Goal: Transaction & Acquisition: Purchase product/service

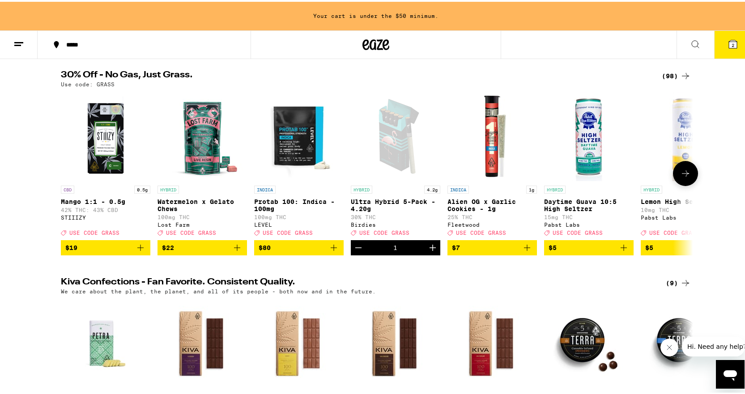
scroll to position [45, 0]
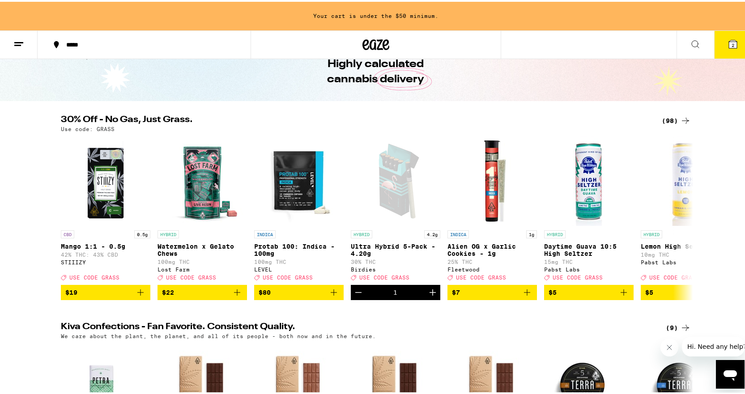
click at [670, 119] on div "(98)" at bounding box center [676, 119] width 29 height 11
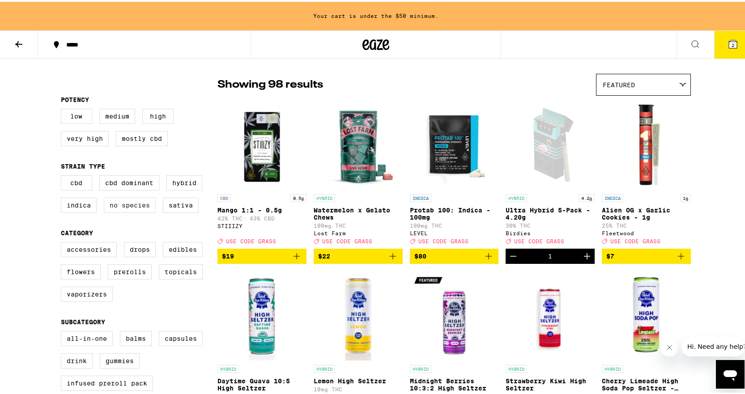
scroll to position [45, 0]
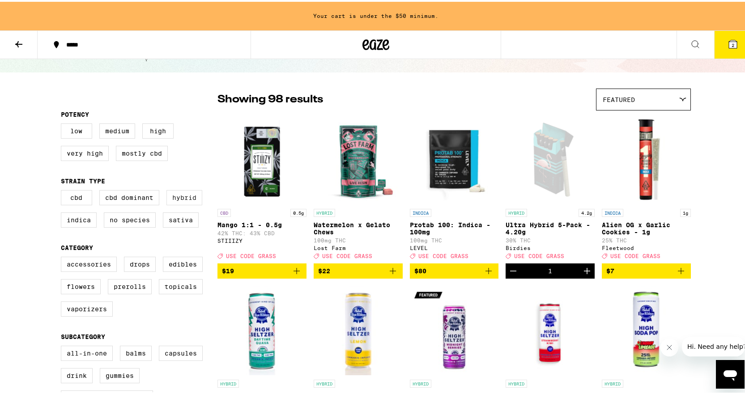
click at [189, 199] on label "Hybrid" at bounding box center [184, 195] width 36 height 15
click at [63, 190] on input "Hybrid" at bounding box center [63, 190] width 0 height 0
checkbox input "true"
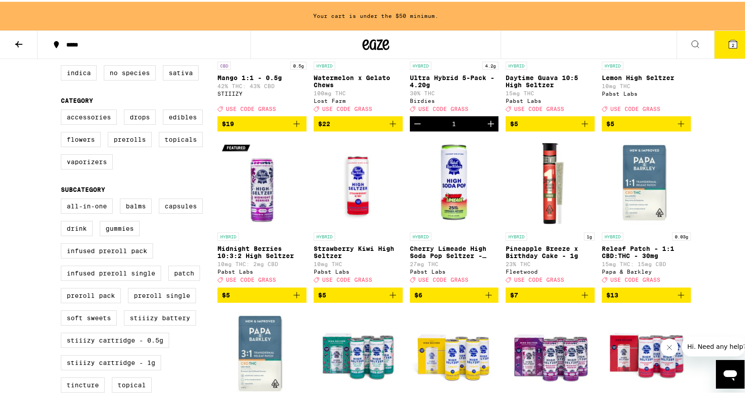
scroll to position [134, 0]
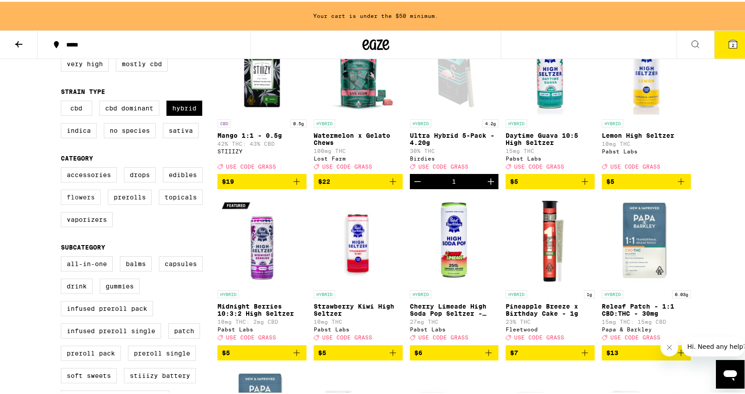
click at [90, 202] on label "Flowers" at bounding box center [81, 195] width 40 height 15
click at [63, 167] on input "Flowers" at bounding box center [63, 167] width 0 height 0
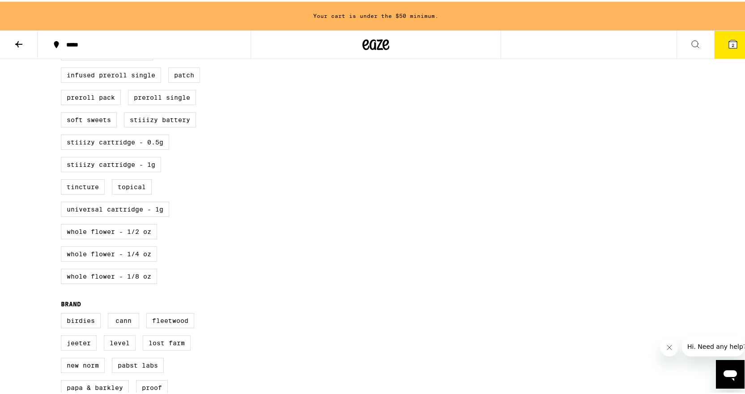
scroll to position [224, 0]
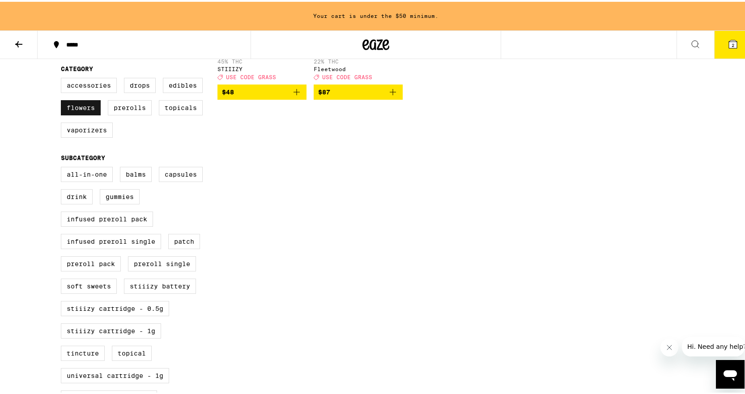
click at [89, 110] on label "Flowers" at bounding box center [81, 105] width 40 height 15
click at [63, 78] on input "Flowers" at bounding box center [63, 77] width 0 height 0
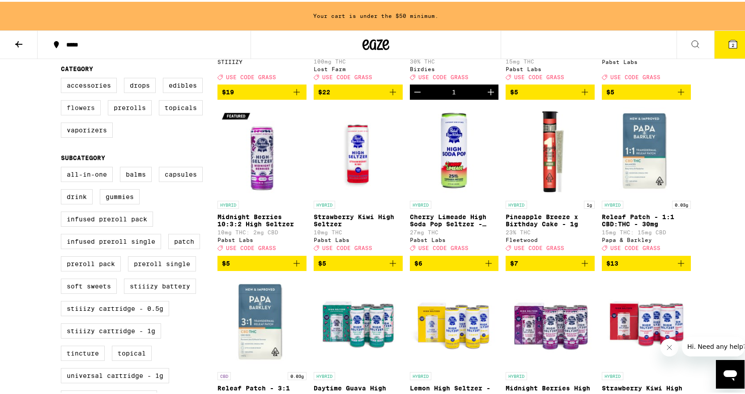
click at [82, 111] on label "Flowers" at bounding box center [81, 105] width 40 height 15
click at [63, 78] on input "Flowers" at bounding box center [63, 77] width 0 height 0
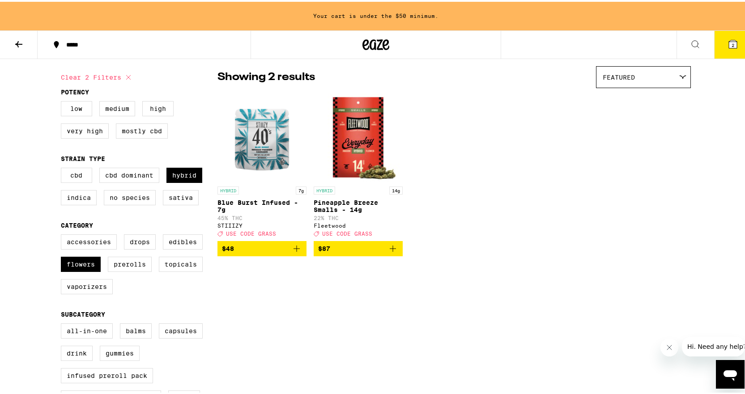
scroll to position [45, 0]
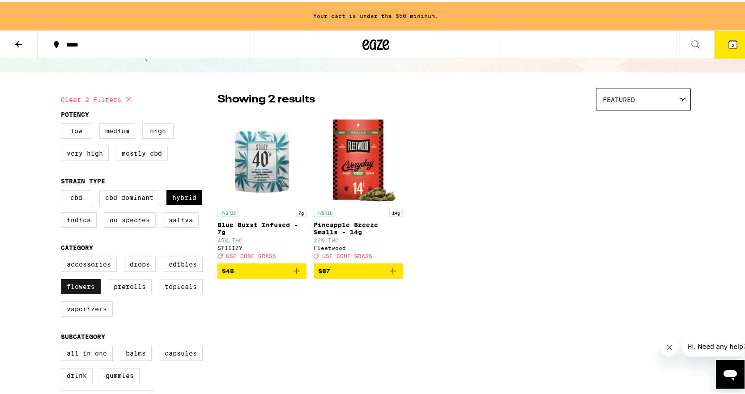
click at [85, 286] on label "Flowers" at bounding box center [81, 284] width 40 height 15
click at [63, 257] on input "Flowers" at bounding box center [63, 256] width 0 height 0
checkbox input "false"
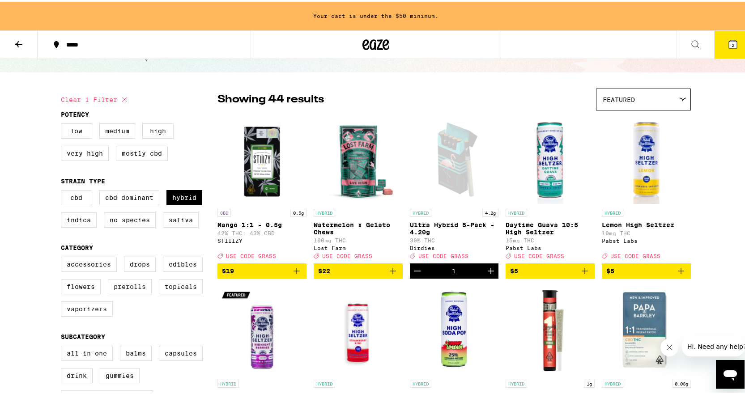
click at [124, 293] on label "Prerolls" at bounding box center [130, 284] width 44 height 15
click at [63, 257] on input "Prerolls" at bounding box center [63, 256] width 0 height 0
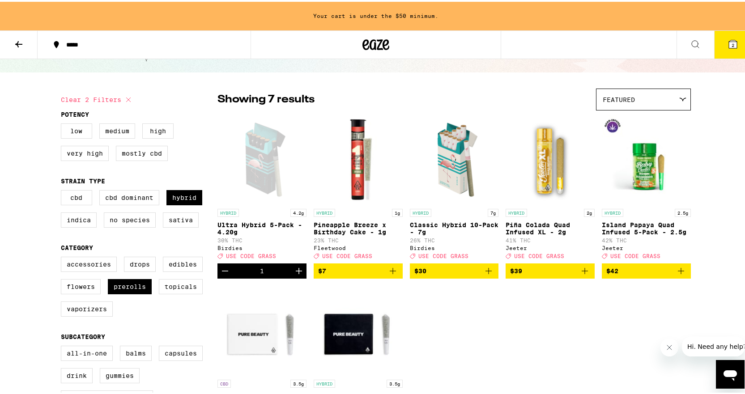
click at [224, 275] on icon "Decrement" at bounding box center [225, 269] width 11 height 11
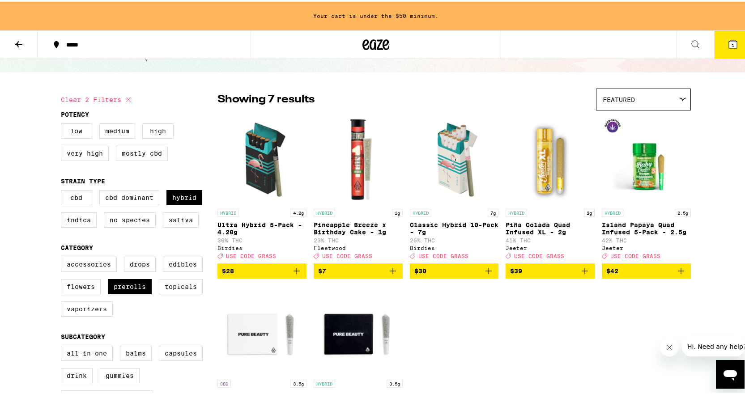
click at [292, 275] on icon "Add to bag" at bounding box center [296, 269] width 11 height 11
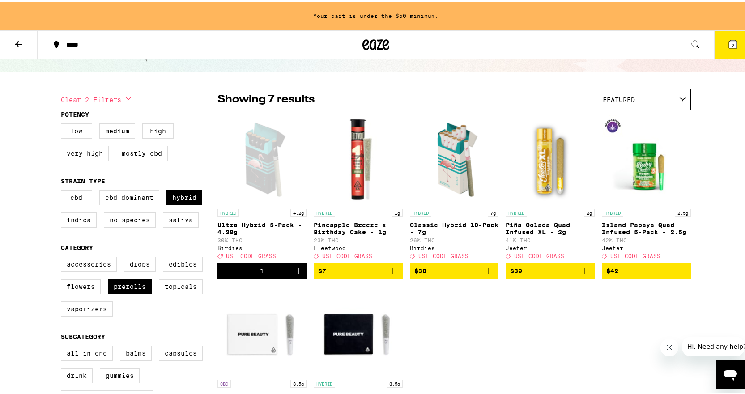
click at [293, 275] on icon "Increment" at bounding box center [298, 269] width 11 height 11
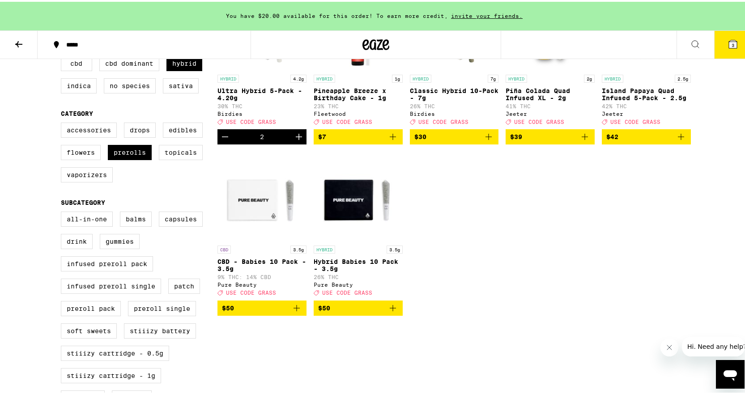
scroll to position [134, 0]
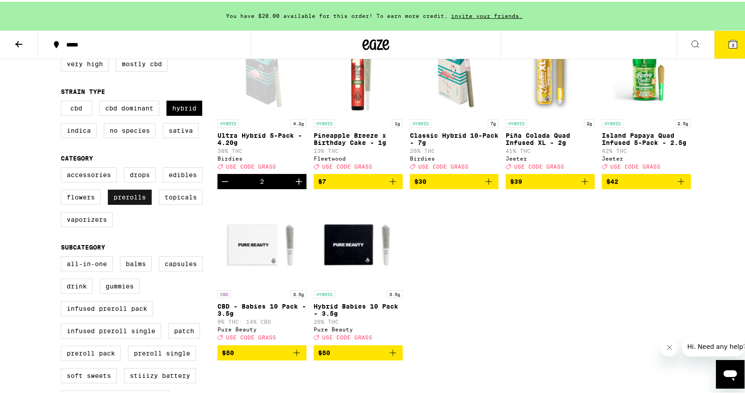
click at [117, 203] on label "Prerolls" at bounding box center [130, 195] width 44 height 15
click at [63, 167] on input "Prerolls" at bounding box center [63, 167] width 0 height 0
checkbox input "false"
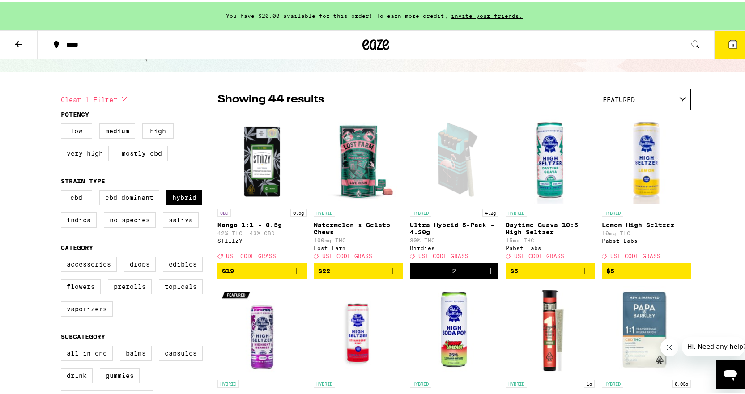
scroll to position [89, 0]
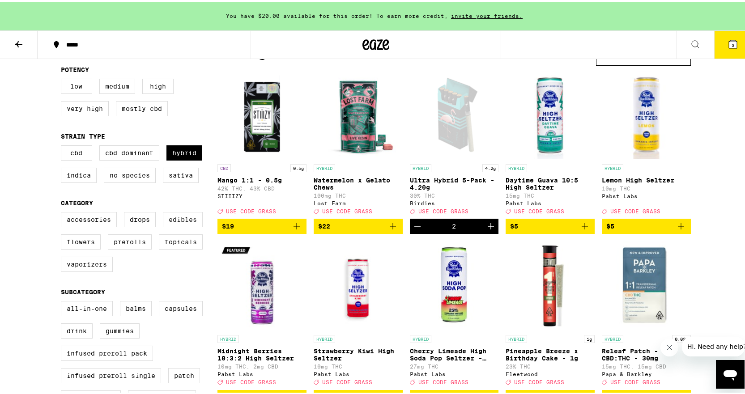
click at [182, 222] on label "Edibles" at bounding box center [183, 217] width 40 height 15
click at [63, 212] on input "Edibles" at bounding box center [63, 212] width 0 height 0
checkbox input "true"
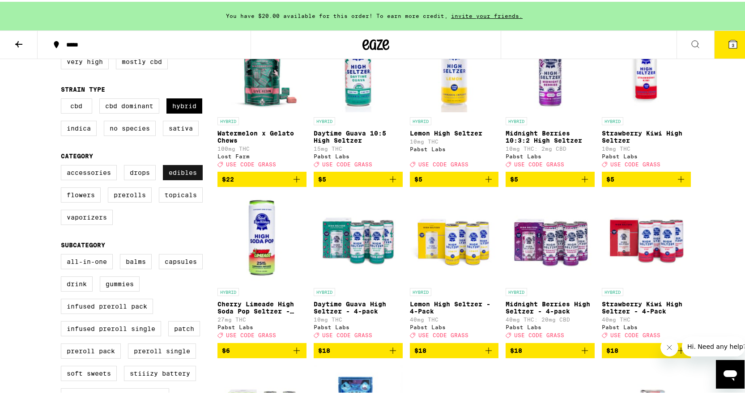
scroll to position [179, 0]
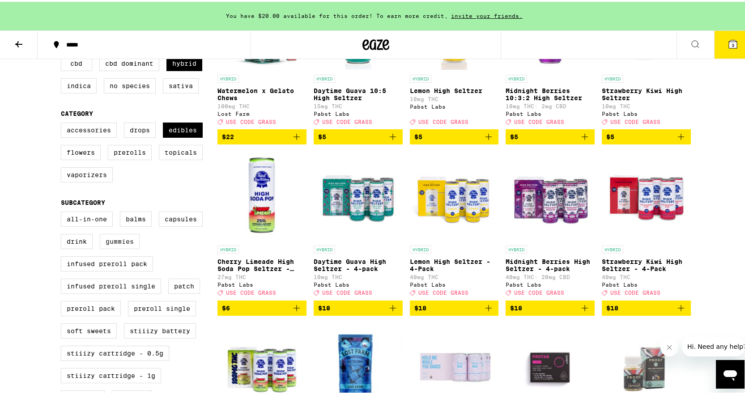
click at [118, 247] on label "Gummies" at bounding box center [120, 239] width 40 height 15
click at [63, 212] on input "Gummies" at bounding box center [63, 211] width 0 height 0
checkbox input "true"
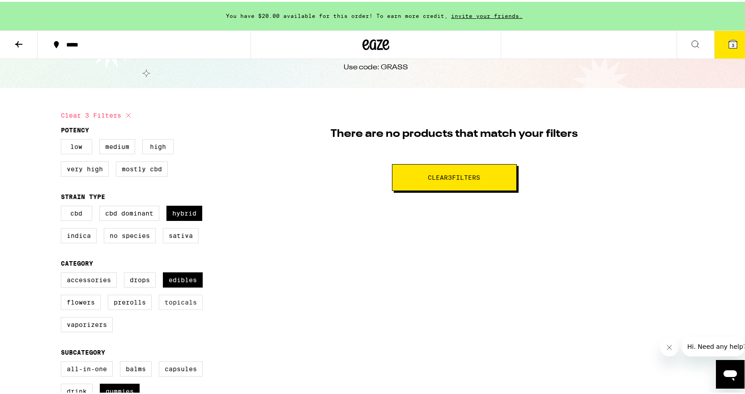
scroll to position [45, 0]
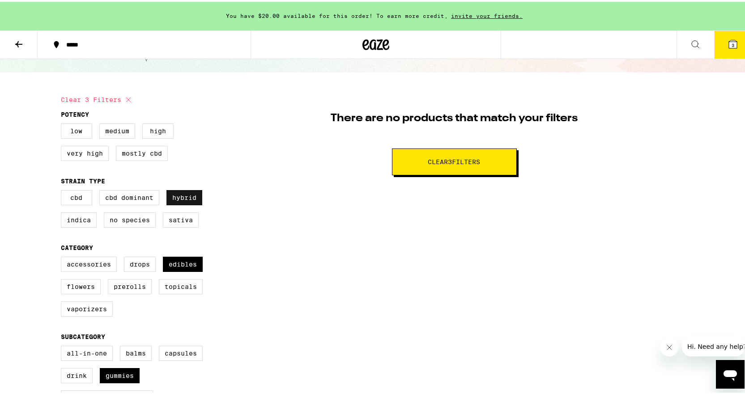
click at [188, 196] on label "Hybrid" at bounding box center [184, 195] width 36 height 15
click at [63, 190] on input "Hybrid" at bounding box center [63, 190] width 0 height 0
checkbox input "false"
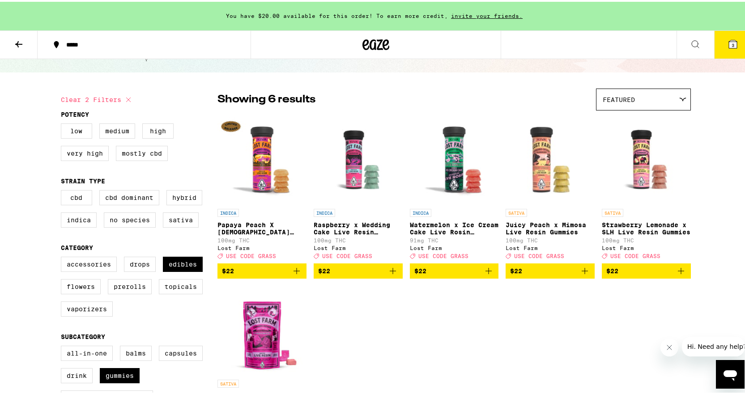
click at [541, 174] on img "Open page for Juicy Peach x Mimosa Live Resin Gummies from Lost Farm" at bounding box center [549, 157] width 89 height 89
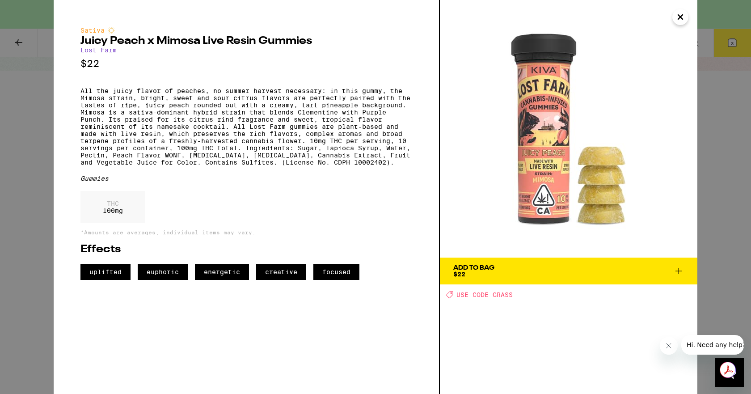
click at [18, 43] on div "Sativa Juicy Peach x Mimosa Live Resin Gummies Lost Farm $22 All the juicy flav…" at bounding box center [375, 197] width 751 height 394
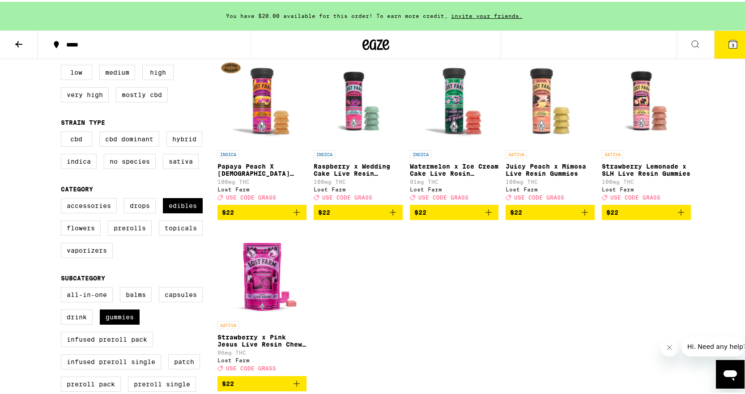
scroll to position [89, 0]
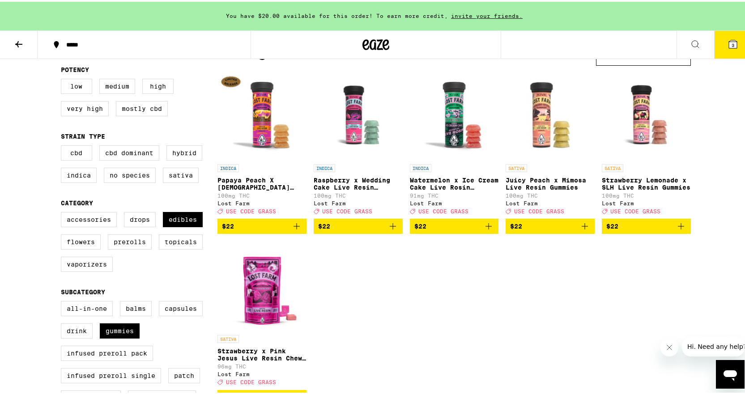
click at [679, 230] on icon "Add to bag" at bounding box center [680, 224] width 11 height 11
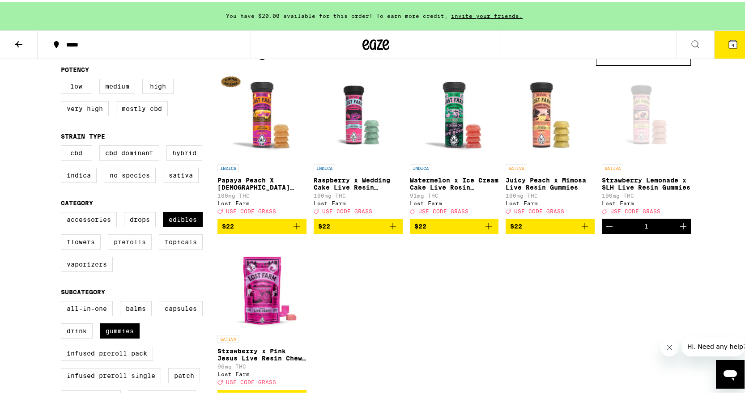
click at [122, 248] on label "Prerolls" at bounding box center [130, 240] width 44 height 15
click at [63, 212] on input "Prerolls" at bounding box center [63, 212] width 0 height 0
checkbox input "true"
drag, startPoint x: 128, startPoint y: 343, endPoint x: 128, endPoint y: 329, distance: 14.3
click at [128, 337] on label "Gummies" at bounding box center [120, 329] width 40 height 15
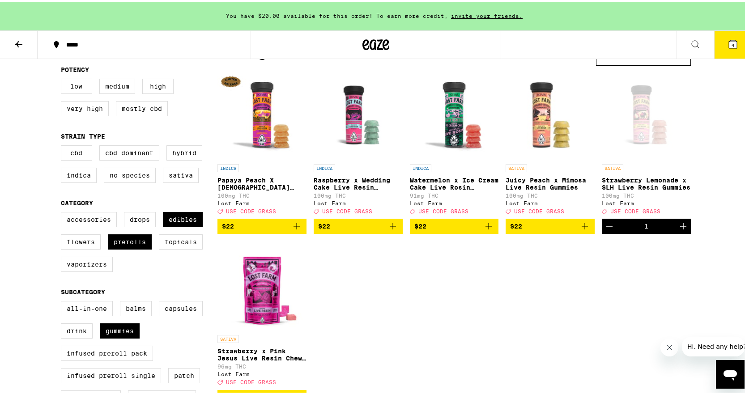
click at [63, 301] on input "Gummies" at bounding box center [63, 301] width 0 height 0
checkbox input "false"
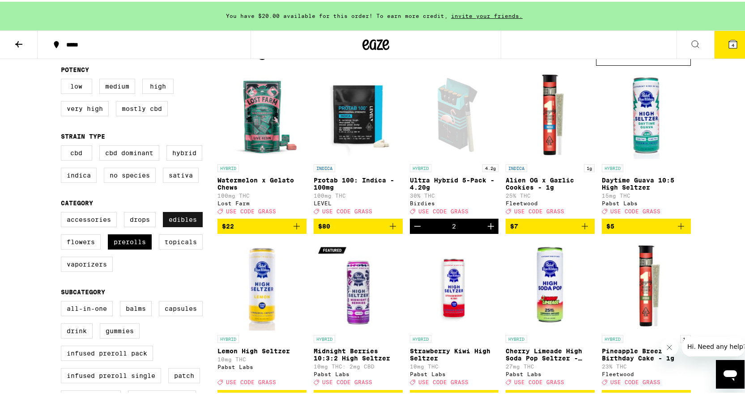
click at [188, 222] on label "Edibles" at bounding box center [183, 217] width 40 height 15
click at [63, 212] on input "Edibles" at bounding box center [63, 212] width 0 height 0
checkbox input "false"
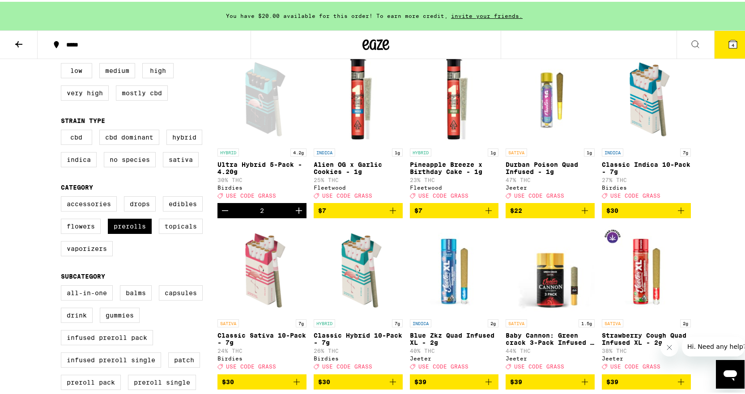
scroll to position [89, 0]
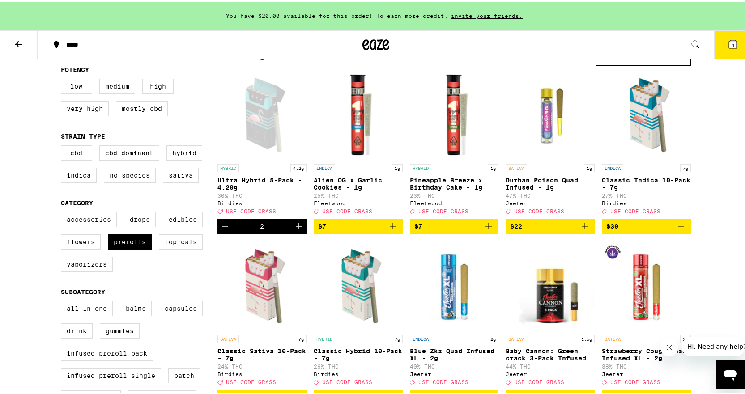
click at [221, 230] on icon "Decrement" at bounding box center [225, 224] width 11 height 11
click at [222, 230] on icon "Decrement" at bounding box center [225, 224] width 11 height 11
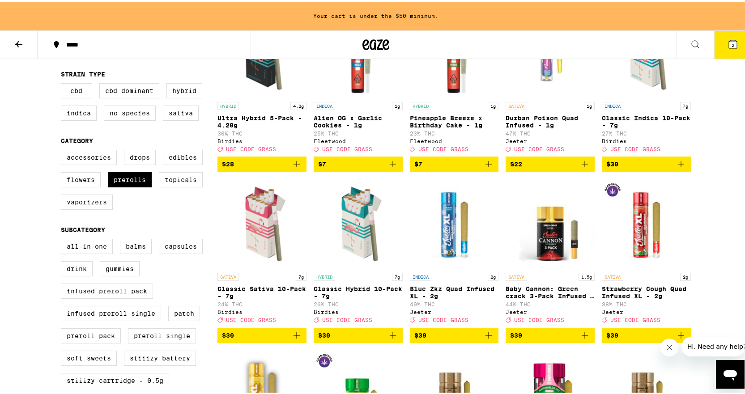
scroll to position [179, 0]
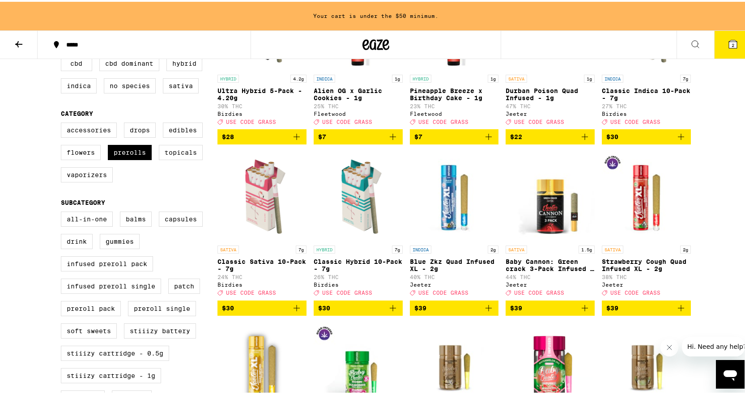
click at [387, 312] on icon "Add to bag" at bounding box center [392, 306] width 11 height 11
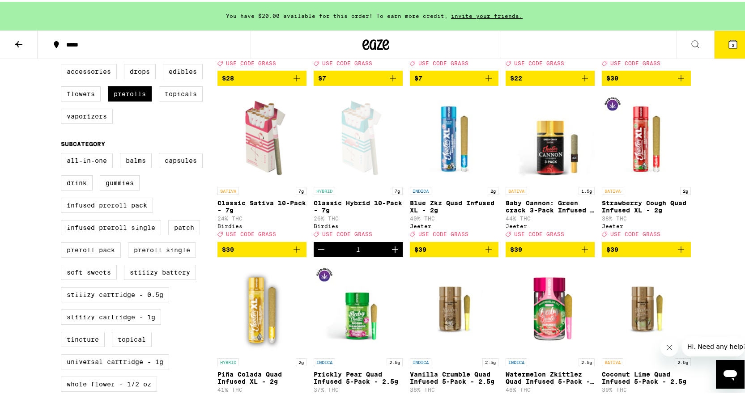
scroll to position [224, 0]
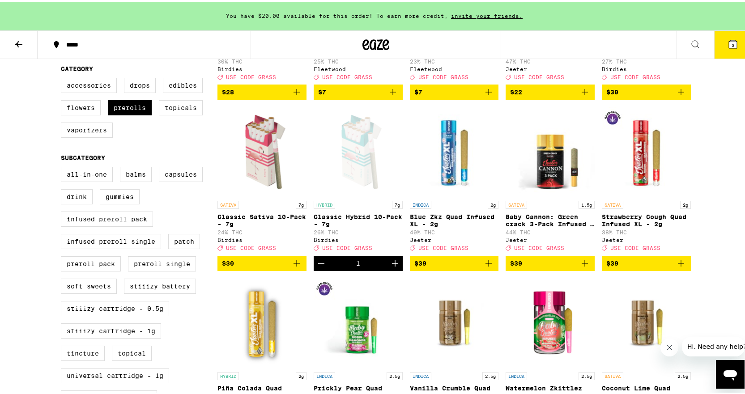
click at [316, 267] on icon "Decrement" at bounding box center [321, 261] width 11 height 11
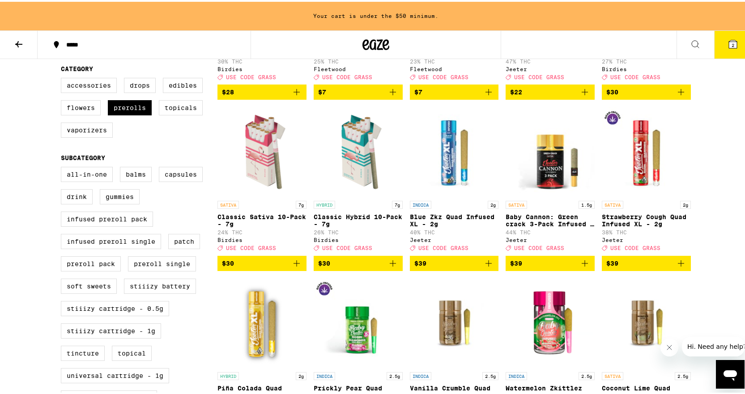
click at [390, 267] on icon "Add to bag" at bounding box center [392, 261] width 11 height 11
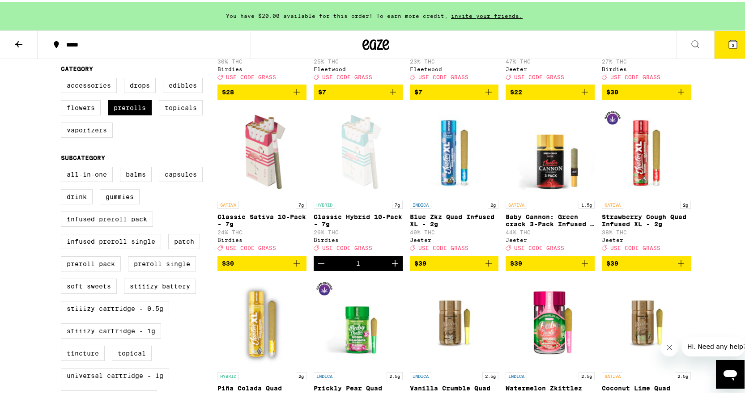
click at [390, 267] on icon "Increment" at bounding box center [395, 261] width 11 height 11
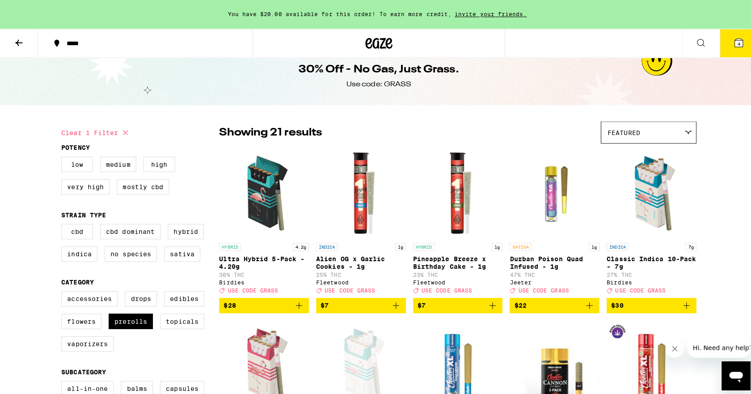
scroll to position [0, 0]
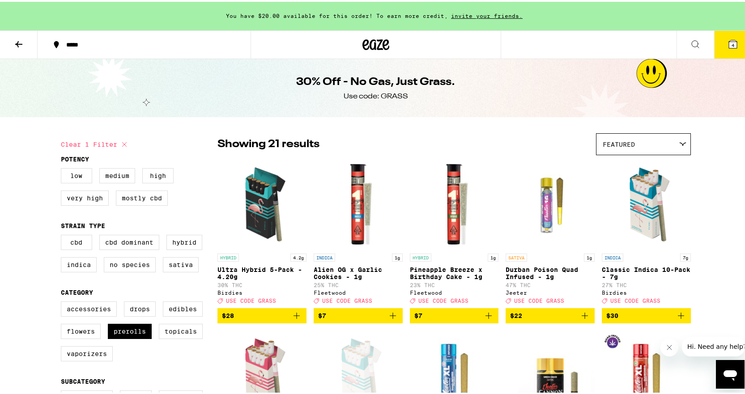
click at [729, 42] on icon at bounding box center [733, 42] width 8 height 8
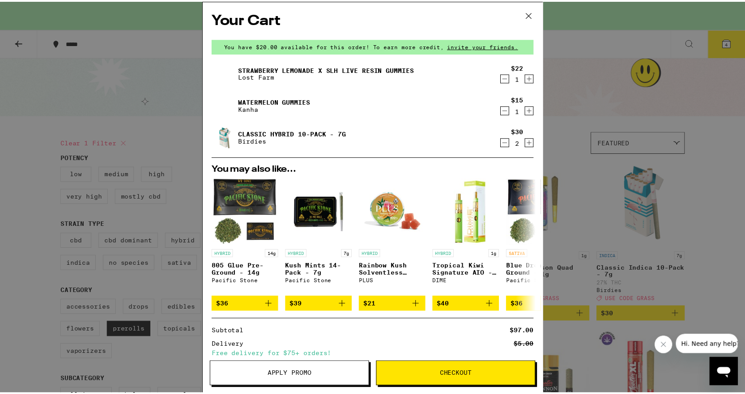
scroll to position [89, 0]
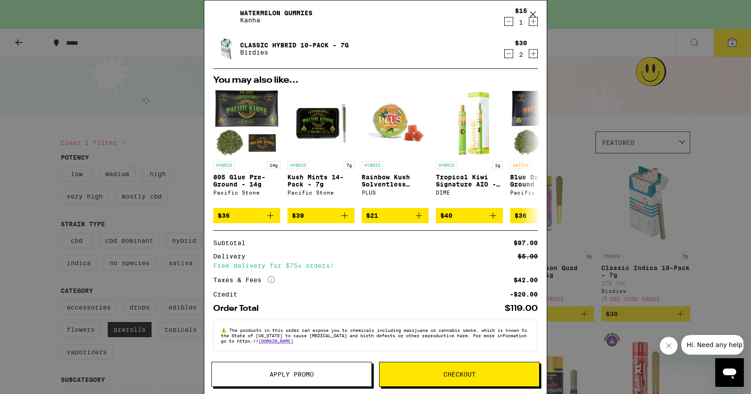
click at [282, 377] on span "Apply Promo" at bounding box center [292, 374] width 44 height 6
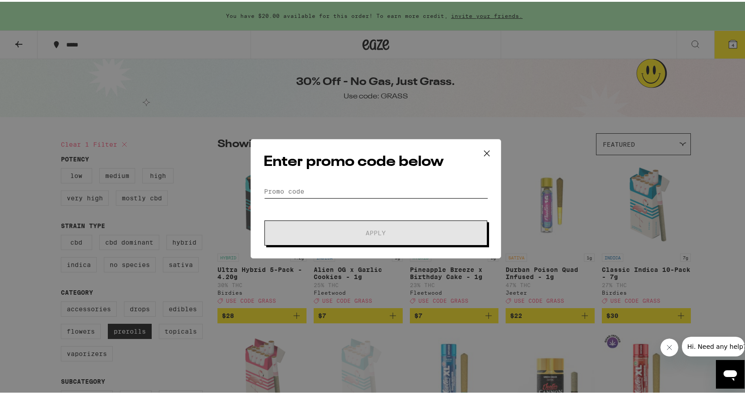
click at [289, 191] on input "Promo Code" at bounding box center [375, 189] width 225 height 13
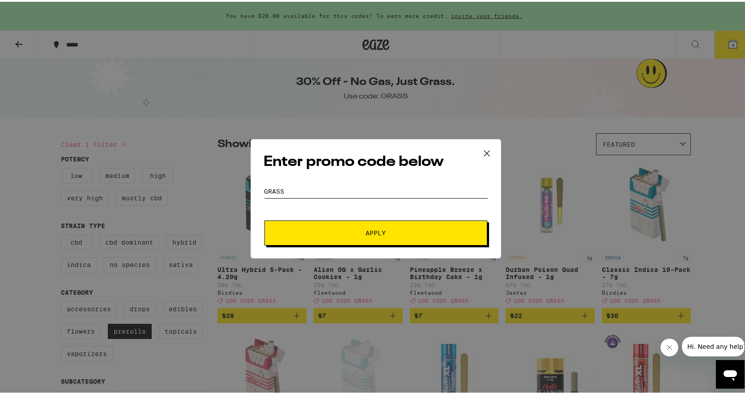
type input "grass"
click at [264, 219] on button "Apply" at bounding box center [375, 231] width 223 height 25
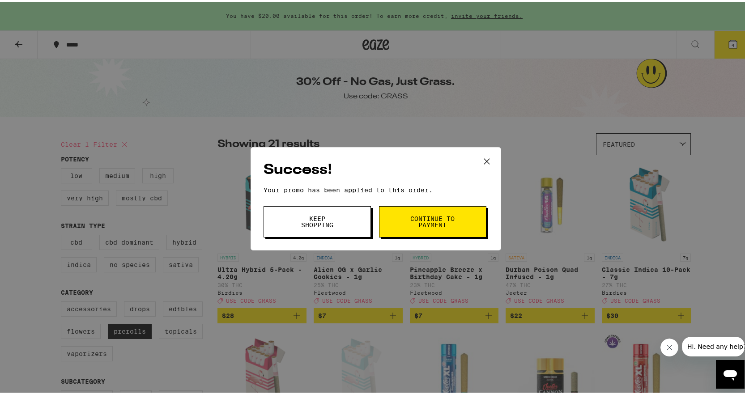
click at [405, 221] on button "Continue to payment" at bounding box center [432, 219] width 107 height 31
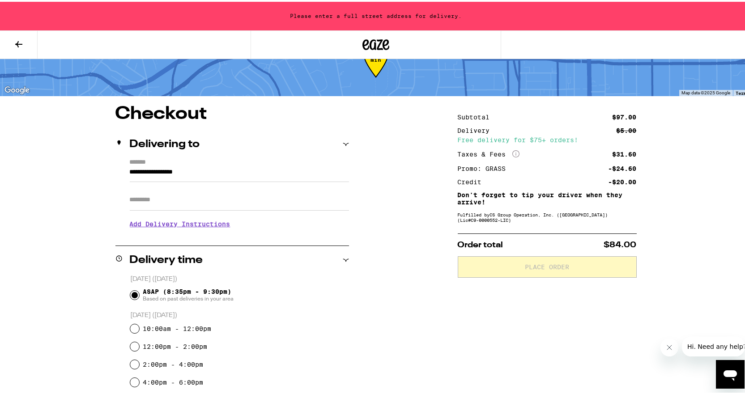
scroll to position [10, 0]
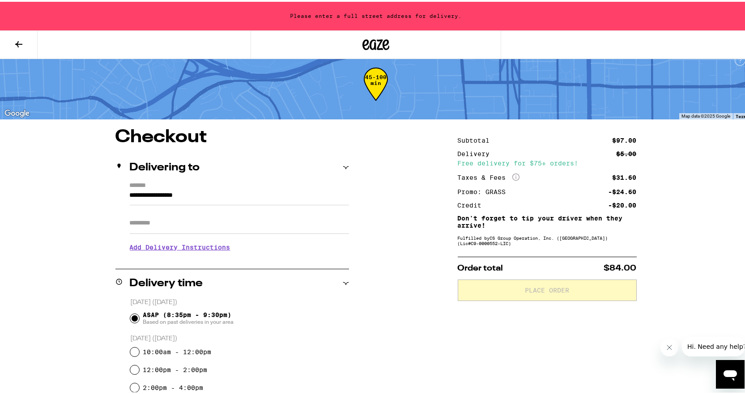
click at [18, 43] on icon at bounding box center [18, 42] width 11 height 11
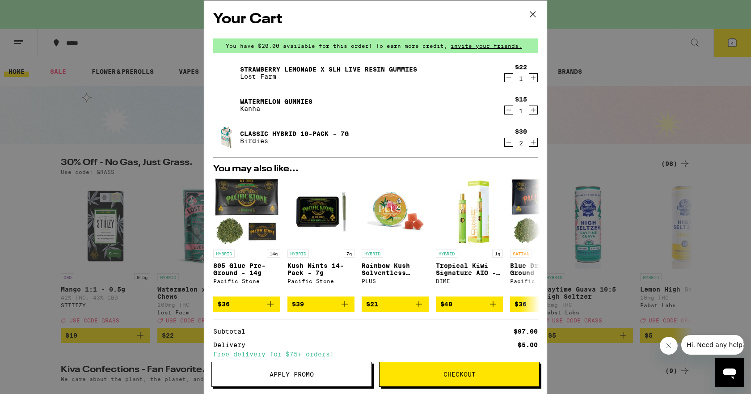
click at [108, 329] on div "Your Cart You have $20.00 available for this order! To earn more credit, invite…" at bounding box center [375, 197] width 751 height 394
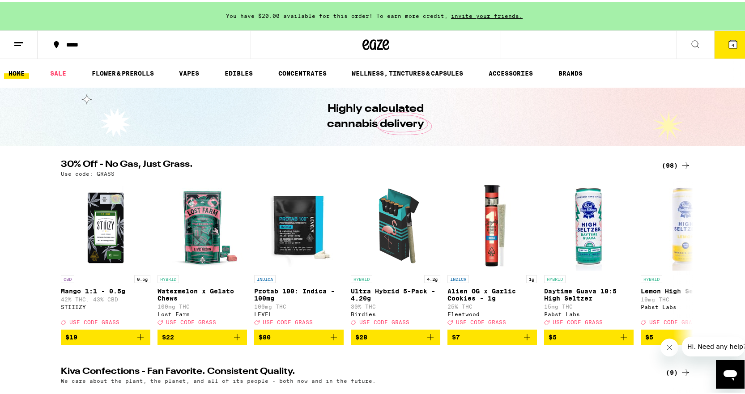
click at [109, 327] on div "Your Cart You have $20.00 available for this order! To earn more credit, invite…" at bounding box center [375, 197] width 751 height 394
click at [102, 327] on div "Your Cart You have $20.00 available for this order! To earn more credit, invite…" at bounding box center [375, 197] width 751 height 394
click at [89, 323] on span "USE CODE GRASS" at bounding box center [94, 321] width 50 height 6
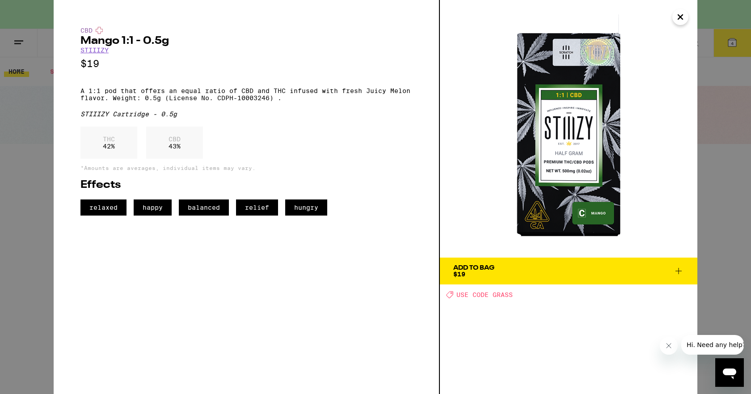
click at [682, 17] on icon "Close" at bounding box center [681, 17] width 4 height 4
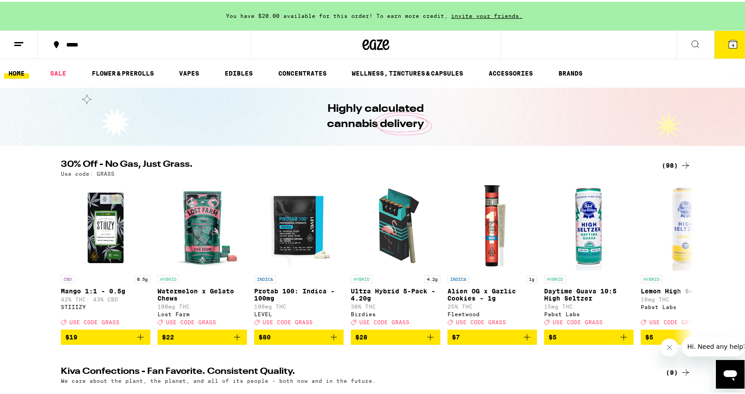
drag, startPoint x: 729, startPoint y: 46, endPoint x: 714, endPoint y: 49, distance: 15.1
click at [729, 45] on icon at bounding box center [732, 42] width 11 height 11
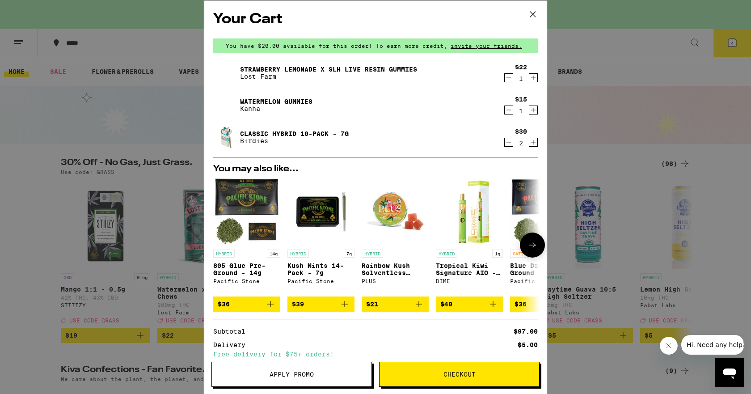
click at [271, 308] on icon "Add to bag" at bounding box center [270, 304] width 11 height 11
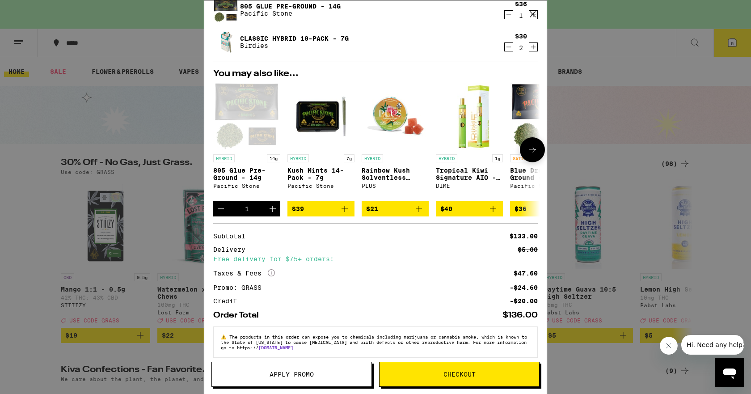
scroll to position [141, 0]
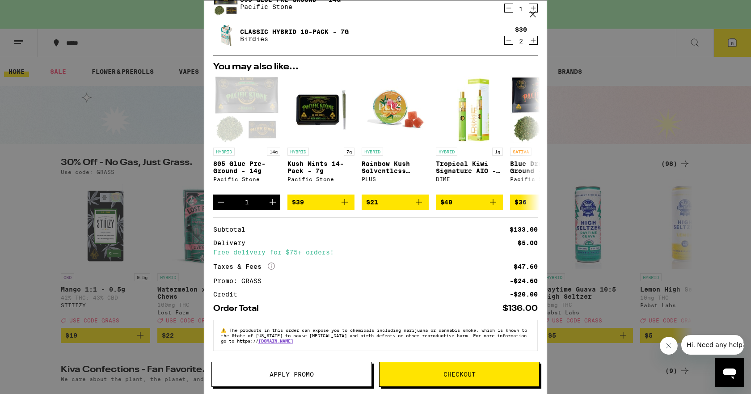
click at [398, 376] on span "Checkout" at bounding box center [460, 374] width 160 height 6
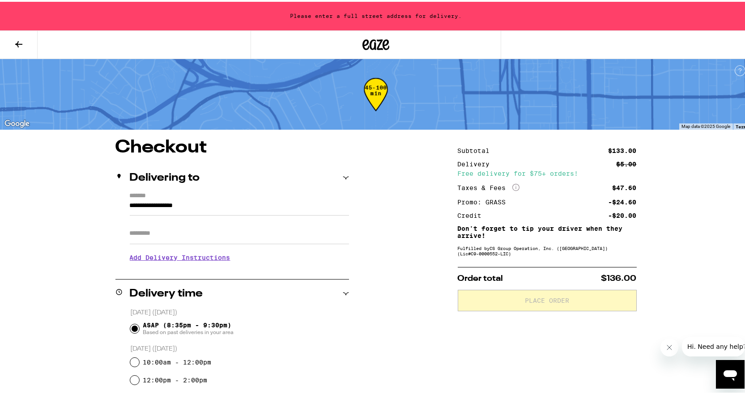
click at [18, 42] on icon at bounding box center [18, 42] width 7 height 6
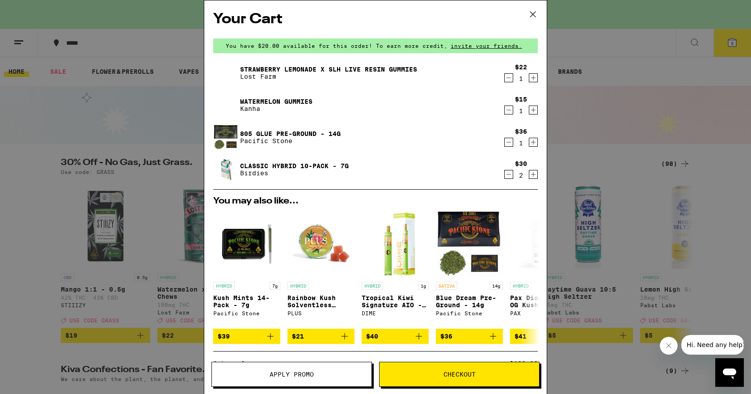
click at [135, 186] on div "Your Cart You have $20.00 available for this order! To earn more credit, invite…" at bounding box center [375, 197] width 751 height 394
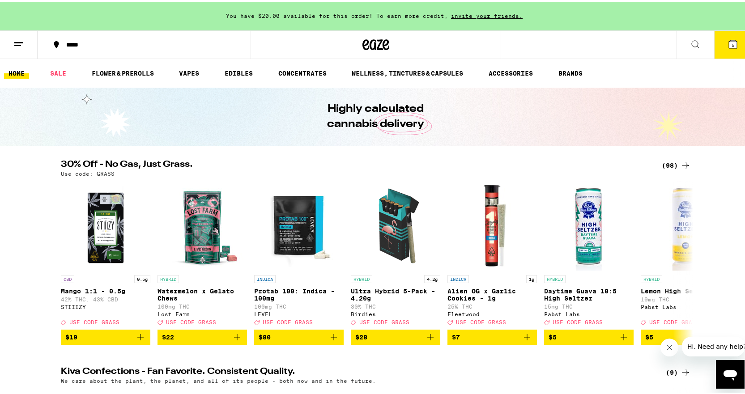
click at [670, 164] on div "(98)" at bounding box center [676, 163] width 29 height 11
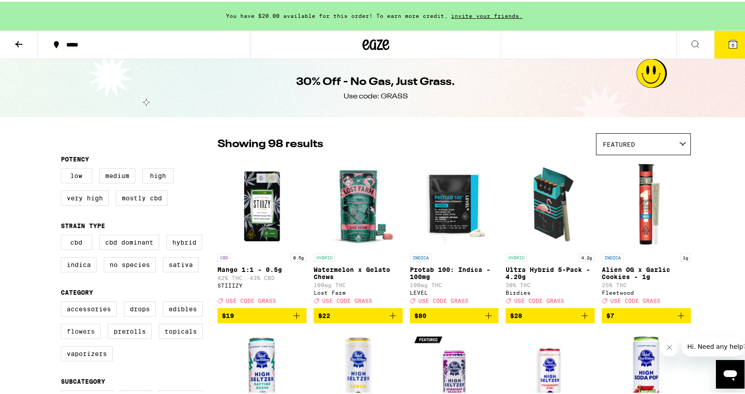
click at [82, 336] on label "Flowers" at bounding box center [81, 329] width 40 height 15
click at [63, 301] on input "Flowers" at bounding box center [63, 301] width 0 height 0
checkbox input "true"
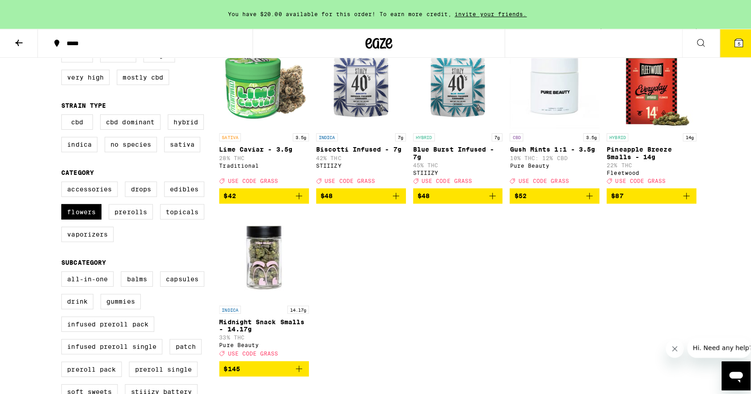
scroll to position [134, 0]
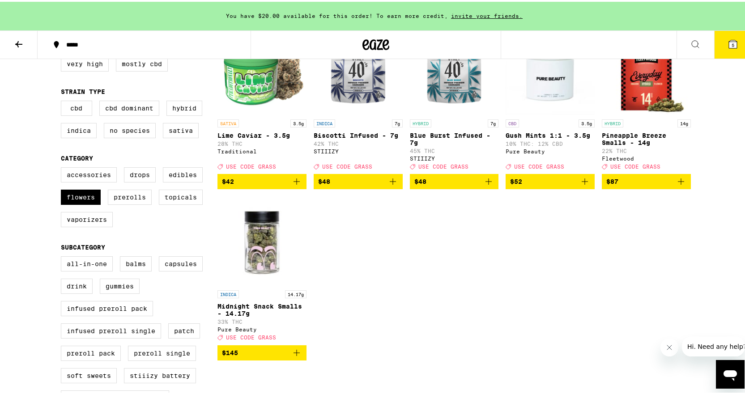
click at [731, 43] on span "5" at bounding box center [732, 43] width 3 height 5
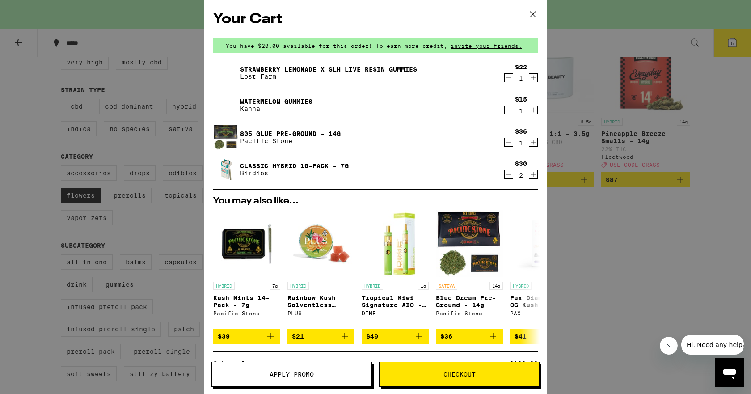
click at [532, 14] on icon at bounding box center [532, 14] width 13 height 13
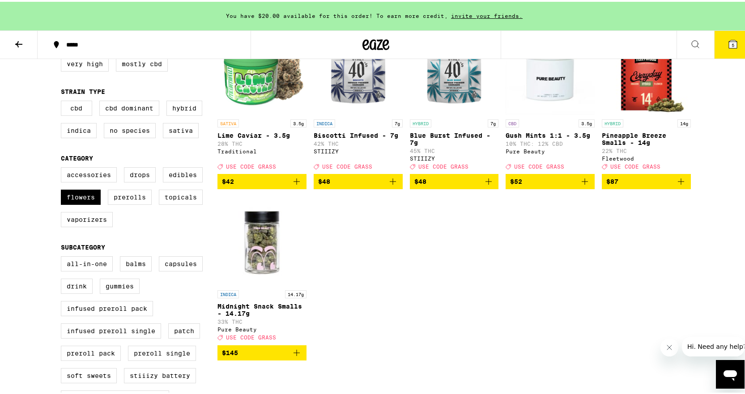
click at [731, 45] on span "5" at bounding box center [732, 43] width 3 height 5
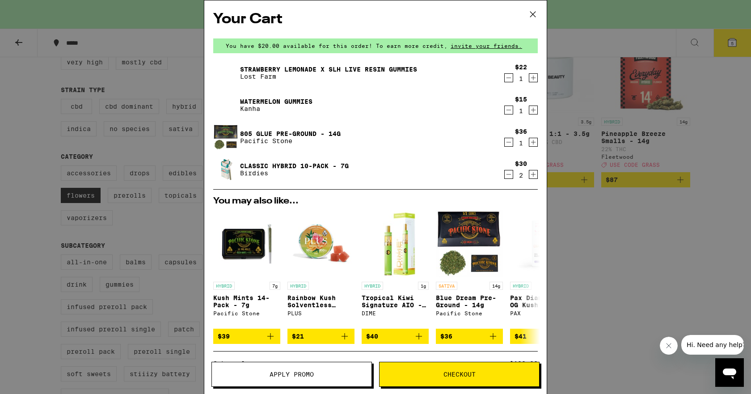
click at [505, 80] on icon "Decrement" at bounding box center [509, 77] width 8 height 11
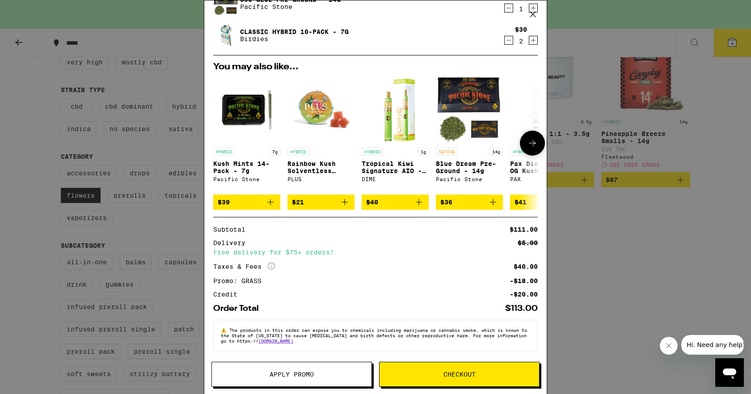
scroll to position [109, 0]
click at [160, 156] on div "Your Cart You have $20.00 available for this order! To earn more credit, invite…" at bounding box center [375, 197] width 751 height 394
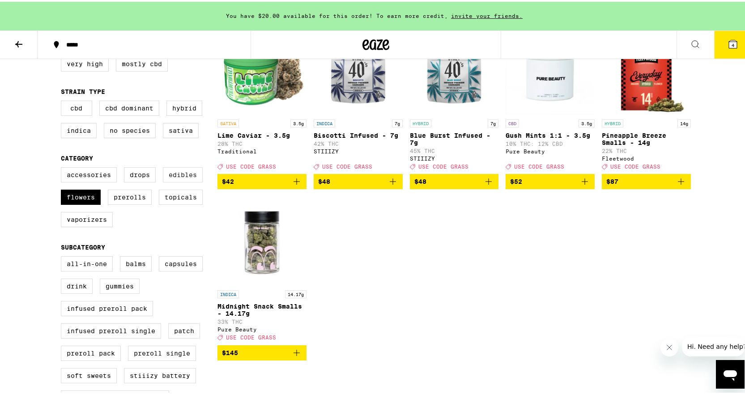
click at [181, 181] on label "Edibles" at bounding box center [183, 172] width 40 height 15
click at [63, 167] on input "Edibles" at bounding box center [63, 167] width 0 height 0
checkbox input "true"
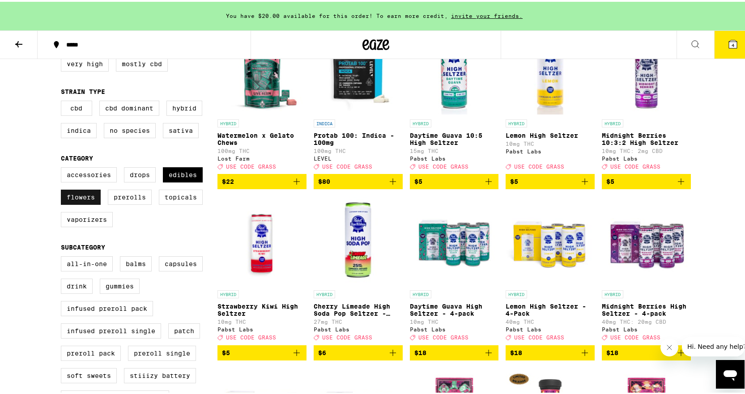
click at [87, 201] on label "Flowers" at bounding box center [81, 195] width 40 height 15
click at [63, 167] on input "Flowers" at bounding box center [63, 167] width 0 height 0
checkbox input "false"
click at [118, 292] on label "Gummies" at bounding box center [120, 284] width 40 height 15
click at [63, 256] on input "Gummies" at bounding box center [63, 256] width 0 height 0
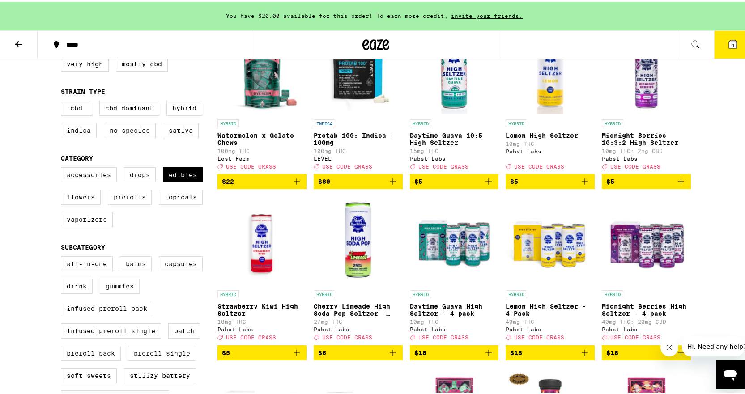
checkbox input "true"
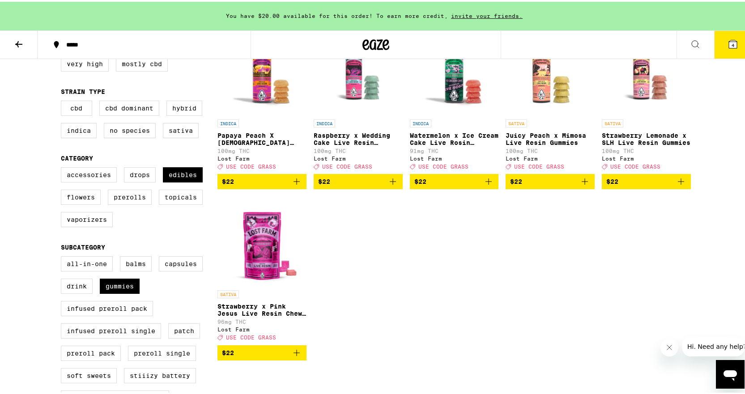
click at [678, 185] on icon "Add to bag" at bounding box center [680, 179] width 11 height 11
click at [731, 43] on span "5" at bounding box center [732, 43] width 3 height 5
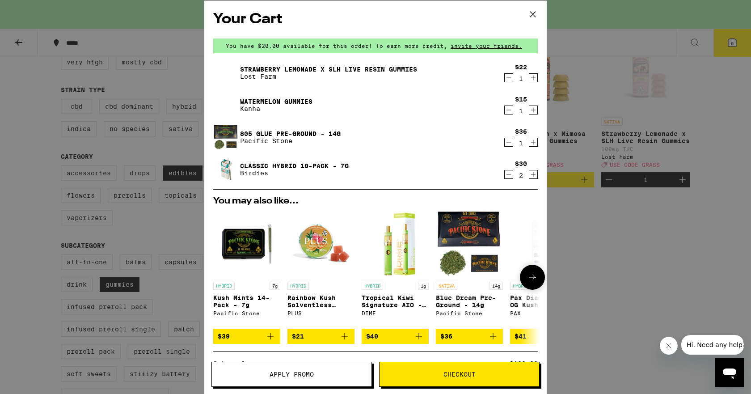
scroll to position [141, 0]
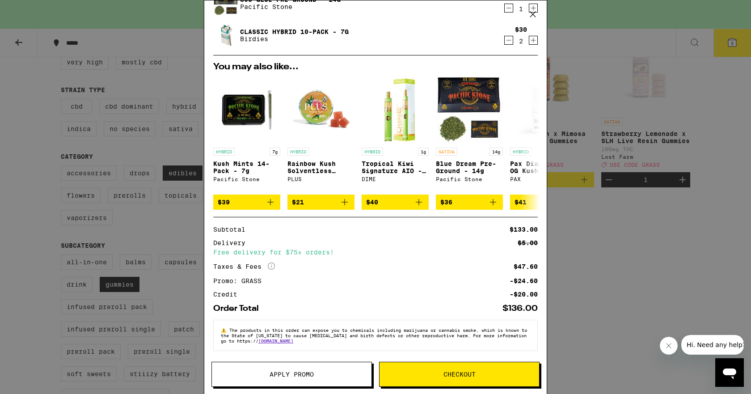
click at [444, 371] on span "Checkout" at bounding box center [460, 374] width 32 height 6
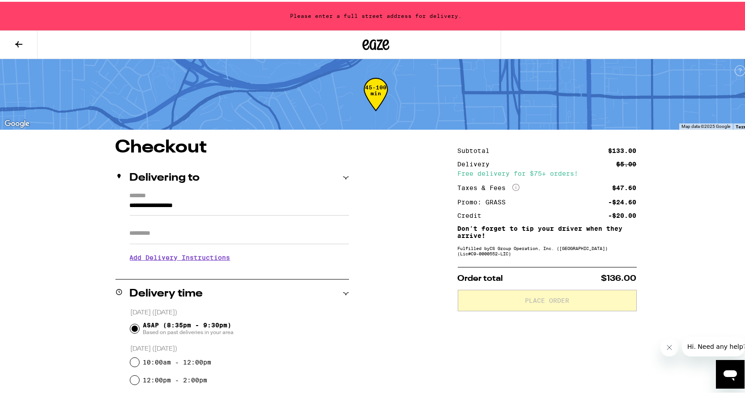
click at [130, 203] on input "**********" at bounding box center [239, 206] width 219 height 15
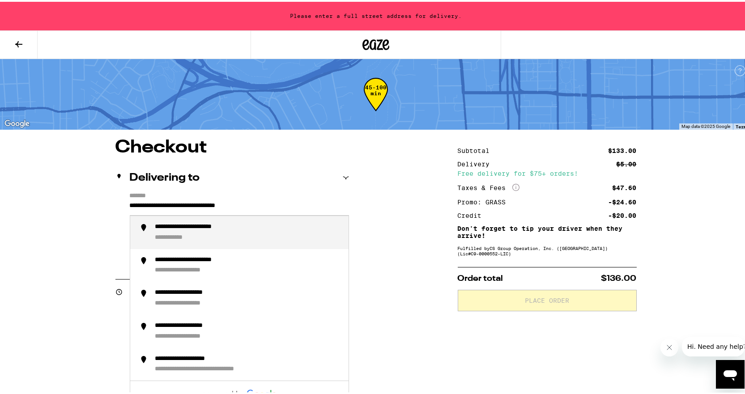
click at [195, 228] on div "**********" at bounding box center [205, 225] width 101 height 8
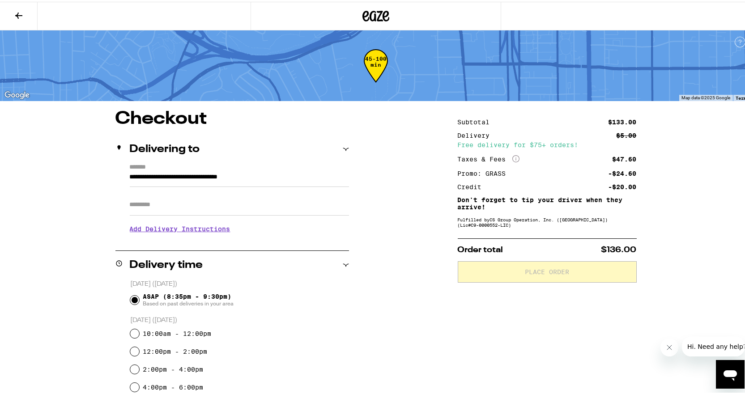
type input "**********"
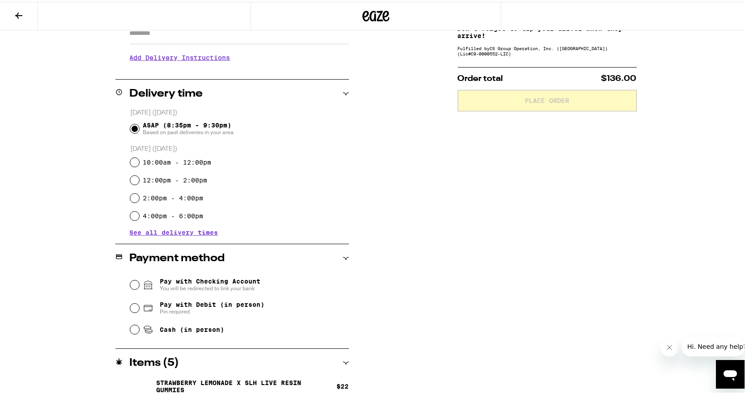
scroll to position [179, 0]
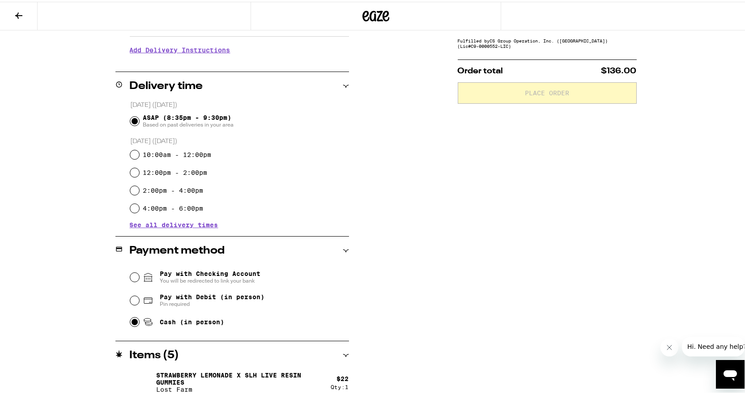
click at [131, 321] on input "Cash (in person)" at bounding box center [134, 320] width 9 height 9
radio input "true"
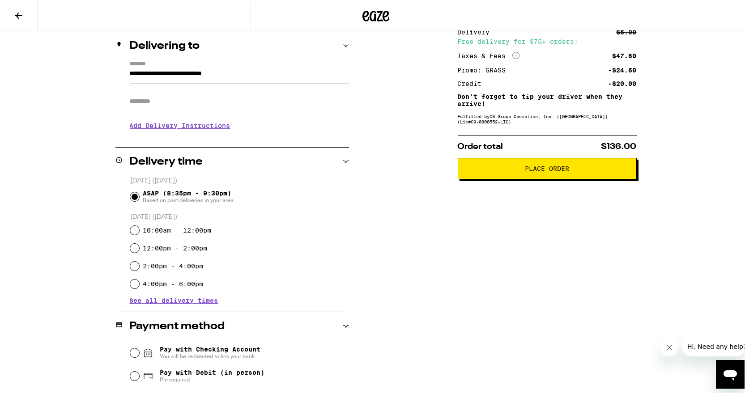
scroll to position [14, 0]
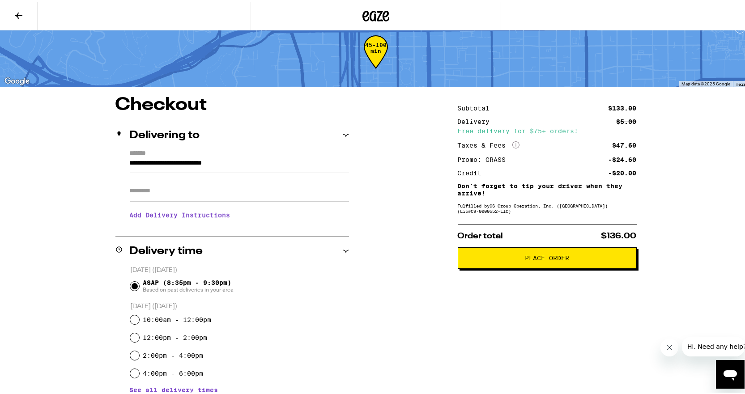
click at [537, 259] on span "Place Order" at bounding box center [547, 256] width 44 height 6
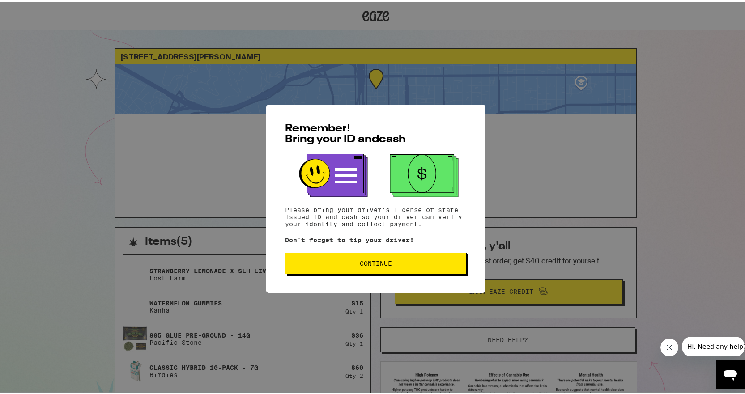
click at [373, 265] on span "Continue" at bounding box center [376, 262] width 32 height 6
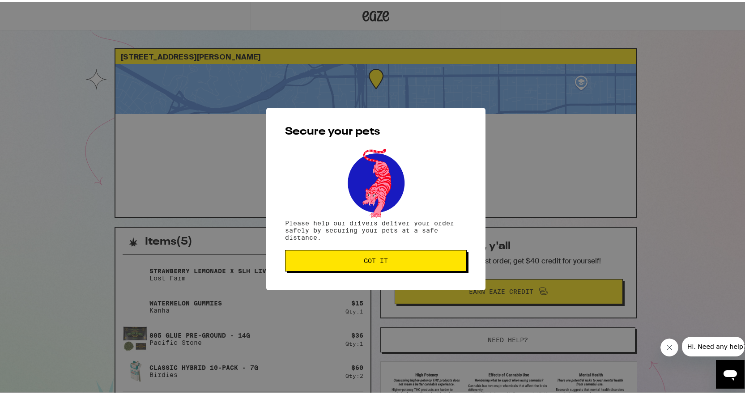
click at [373, 265] on button "Got it" at bounding box center [376, 258] width 182 height 21
